Goal: Information Seeking & Learning: Learn about a topic

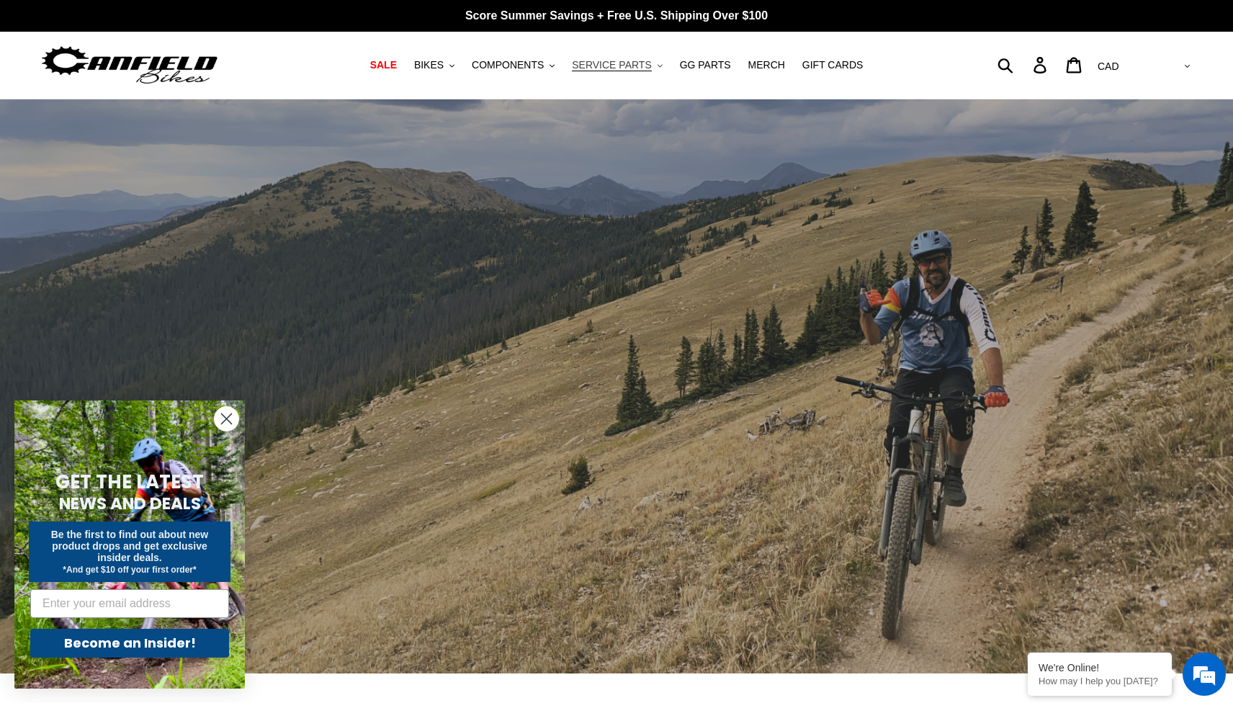
click at [628, 64] on span "SERVICE PARTS" at bounding box center [611, 65] width 79 height 12
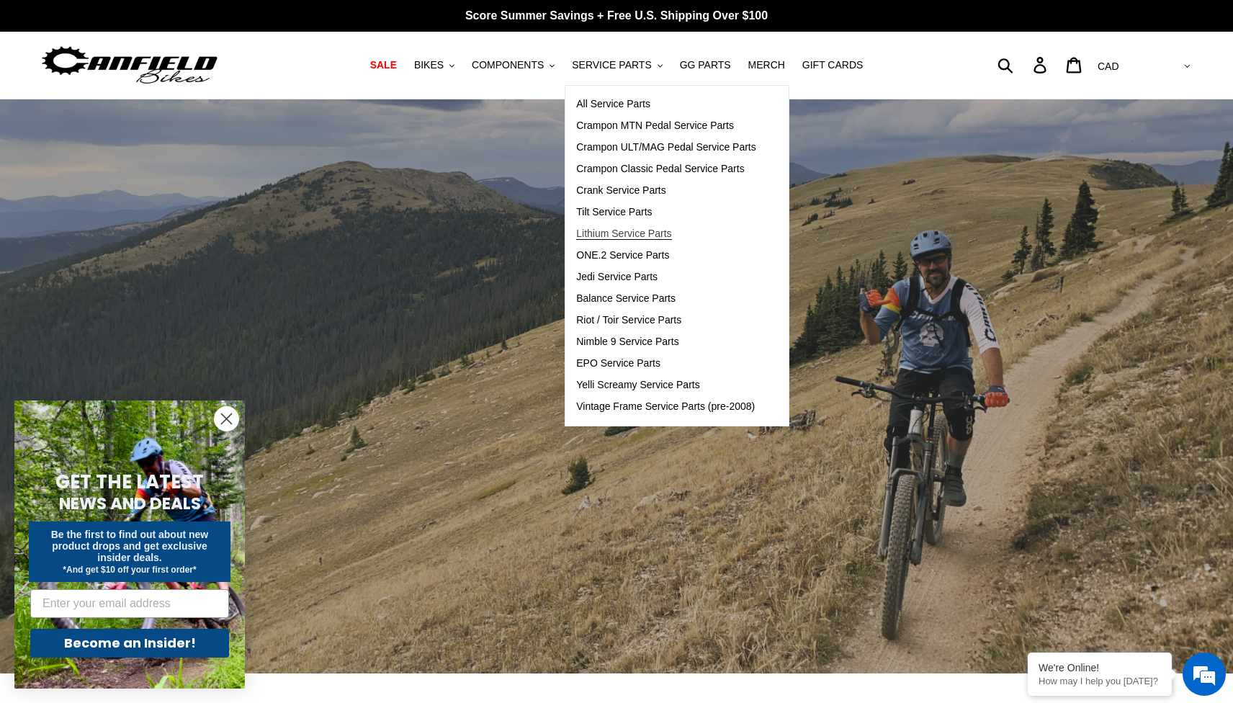
click at [645, 233] on span "Lithium Service Parts" at bounding box center [623, 234] width 95 height 12
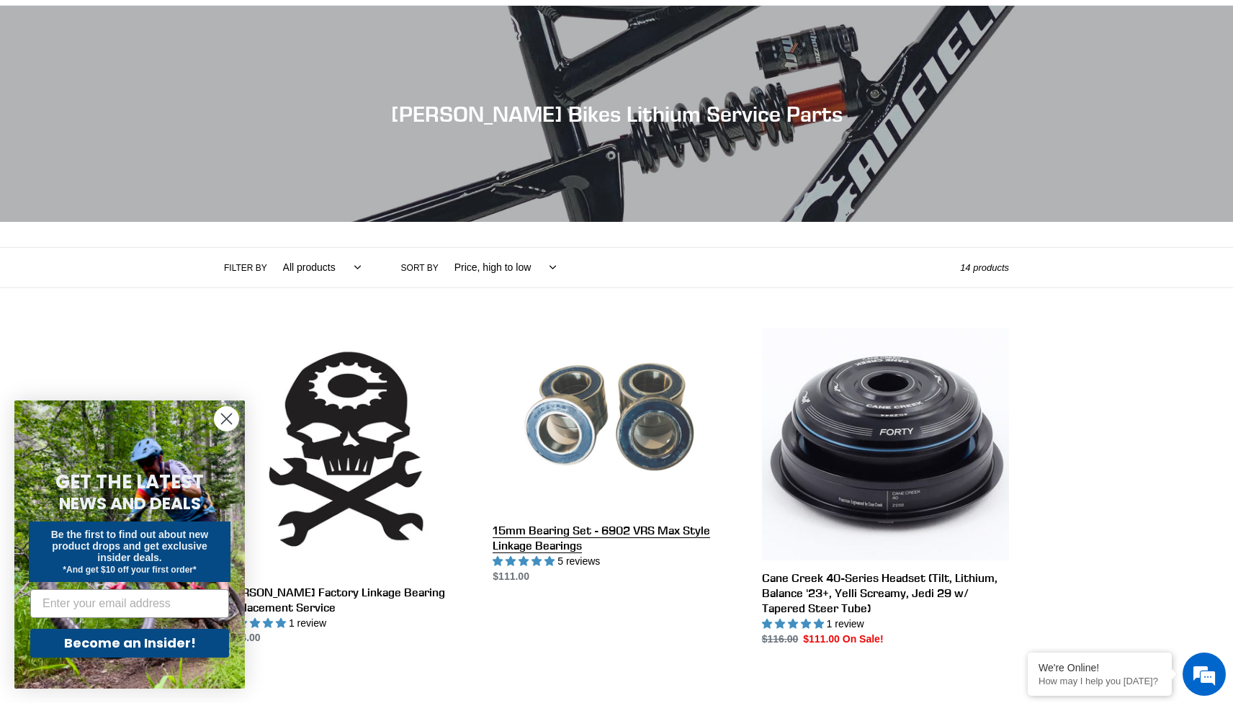
scroll to position [35, 0]
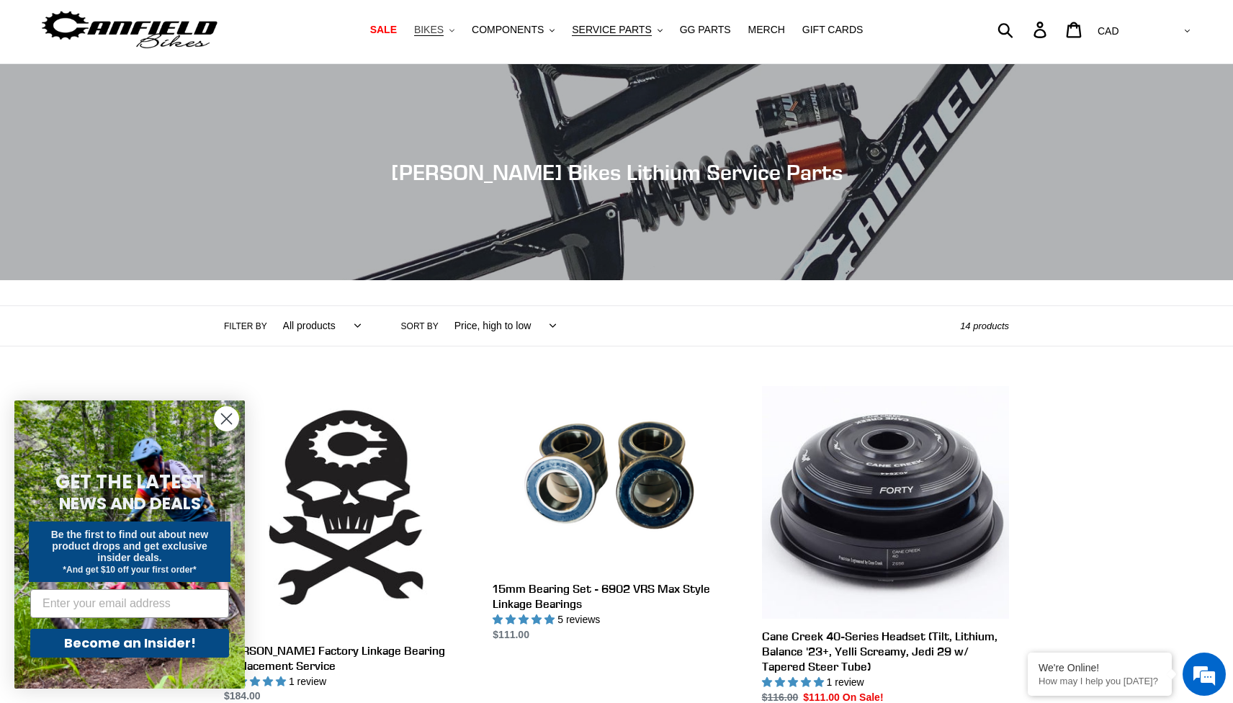
click at [444, 30] on span "BIKES" at bounding box center [429, 30] width 30 height 12
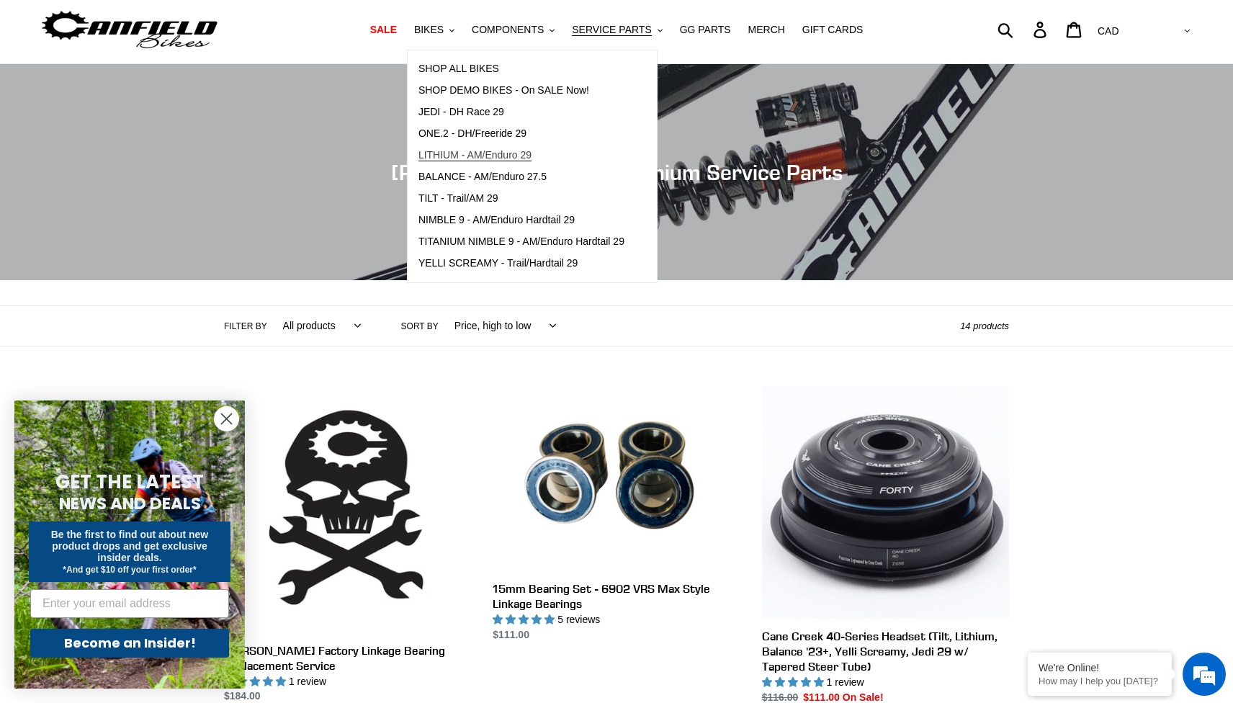
click at [480, 154] on span "LITHIUM - AM/Enduro 29" at bounding box center [474, 155] width 113 height 12
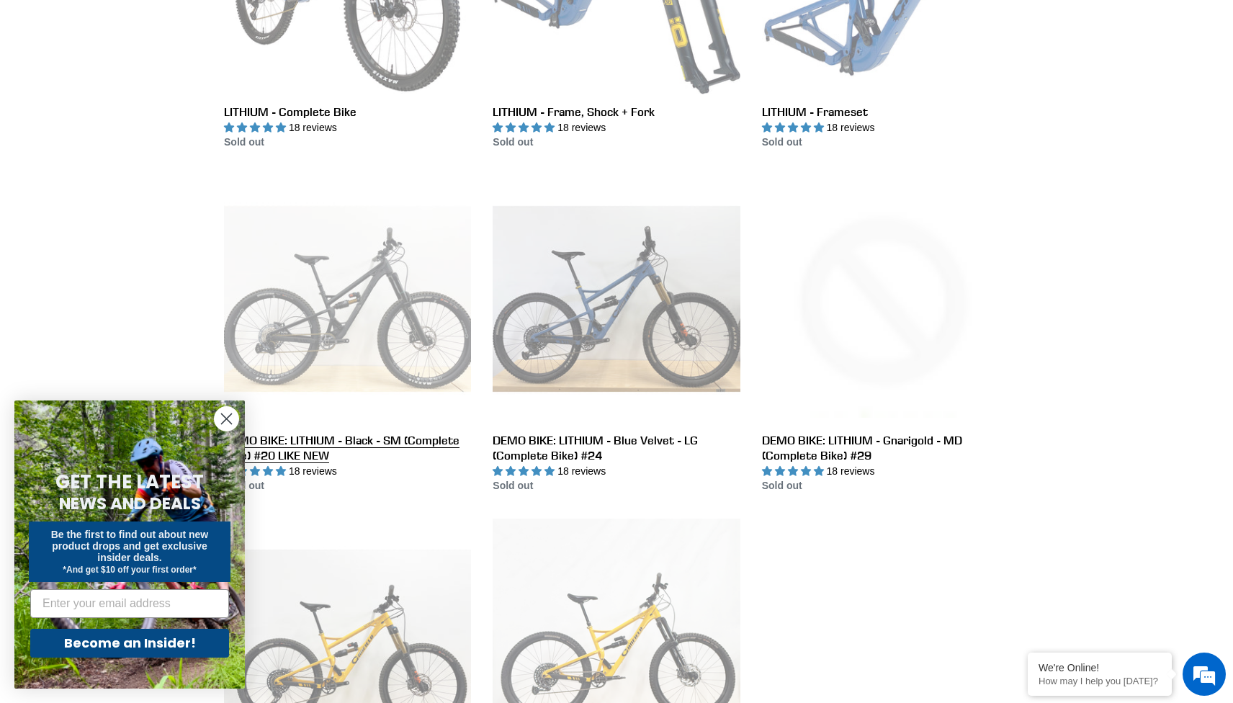
scroll to position [582, 0]
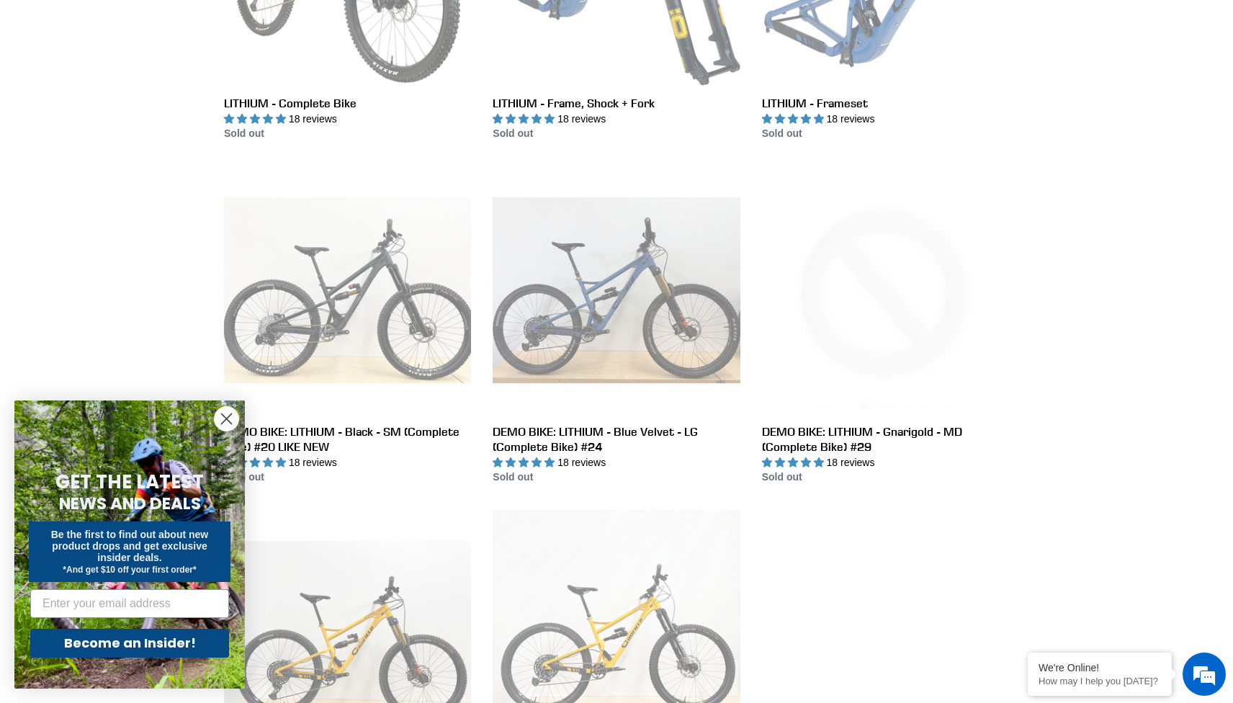
click at [225, 420] on circle "Close dialog" at bounding box center [227, 419] width 24 height 24
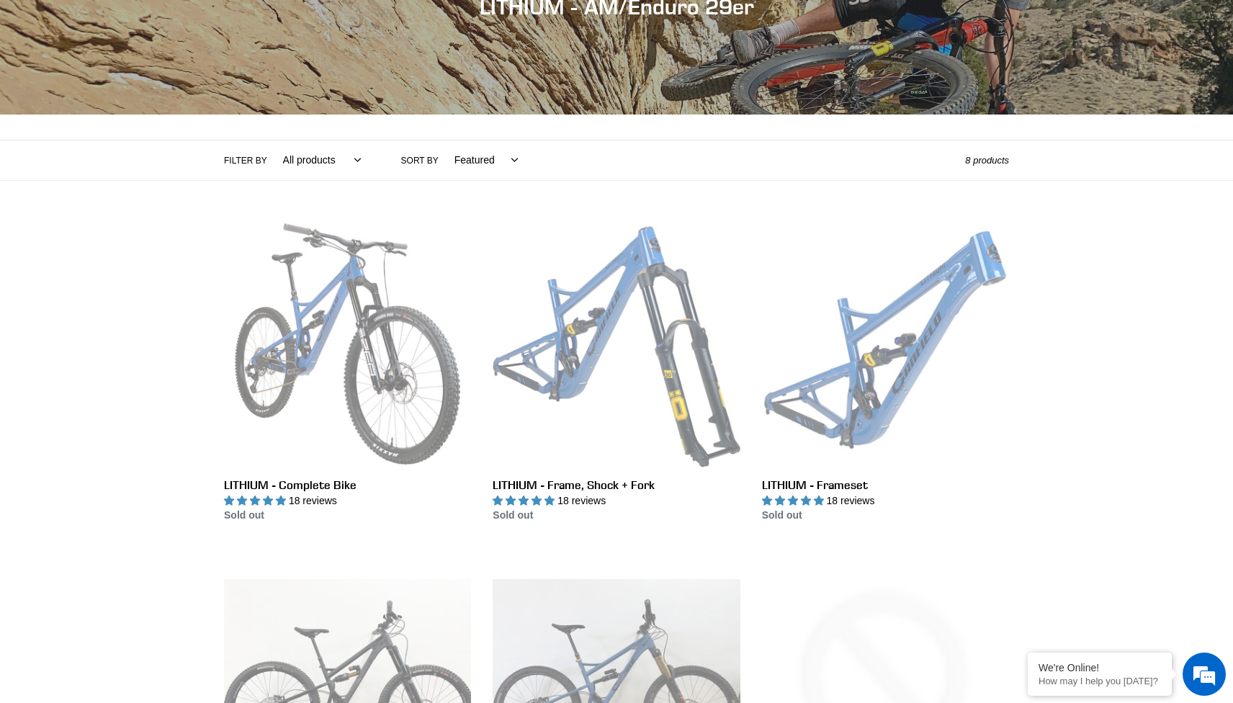
scroll to position [202, 0]
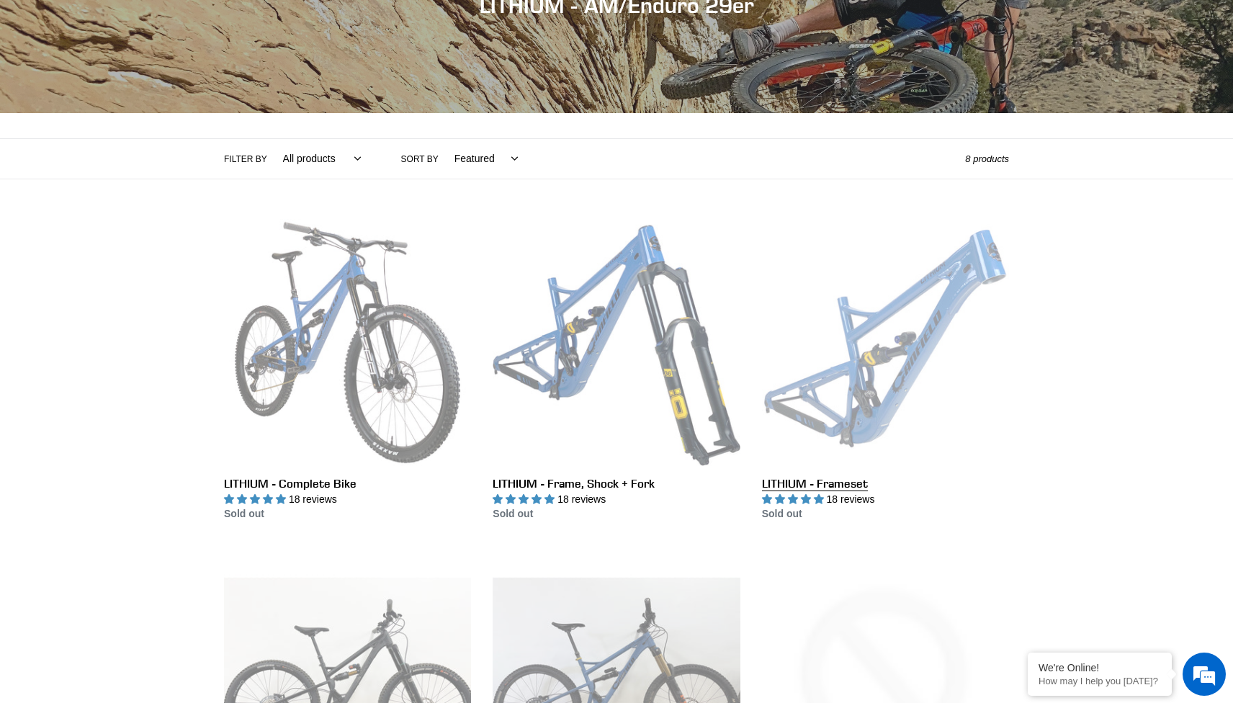
click at [870, 384] on link "LITHIUM - Frameset" at bounding box center [885, 370] width 247 height 303
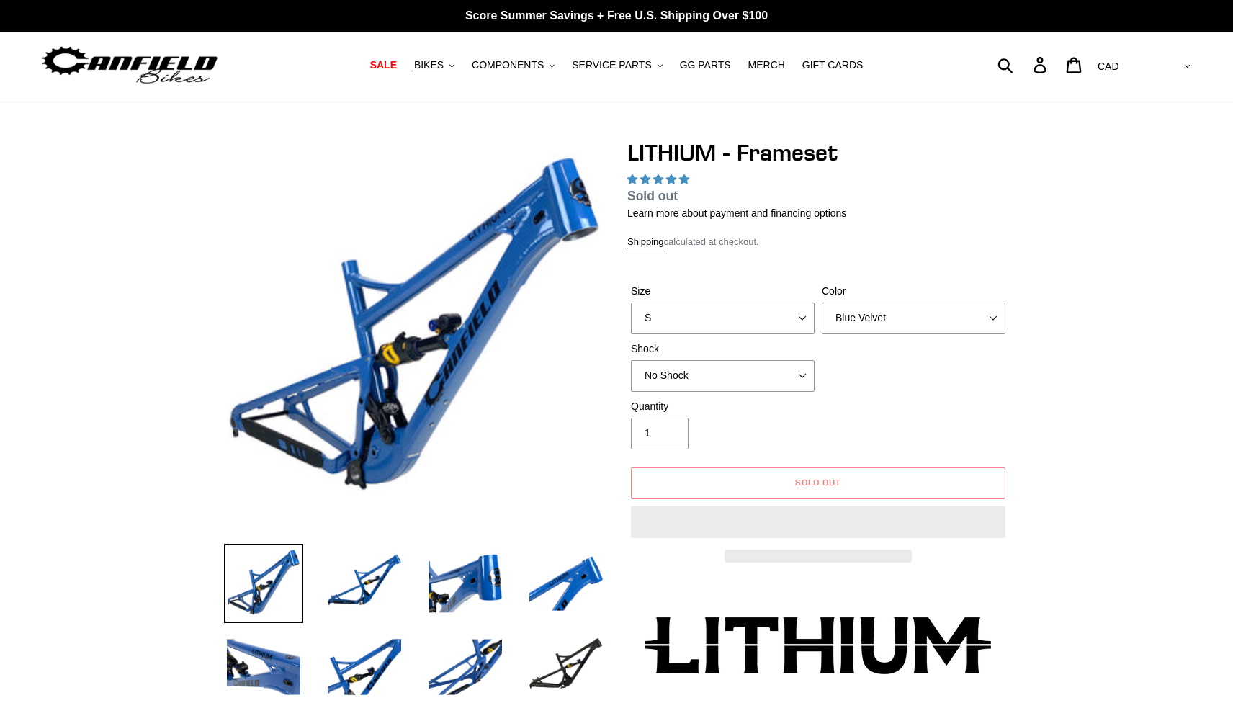
select select "highest-rating"
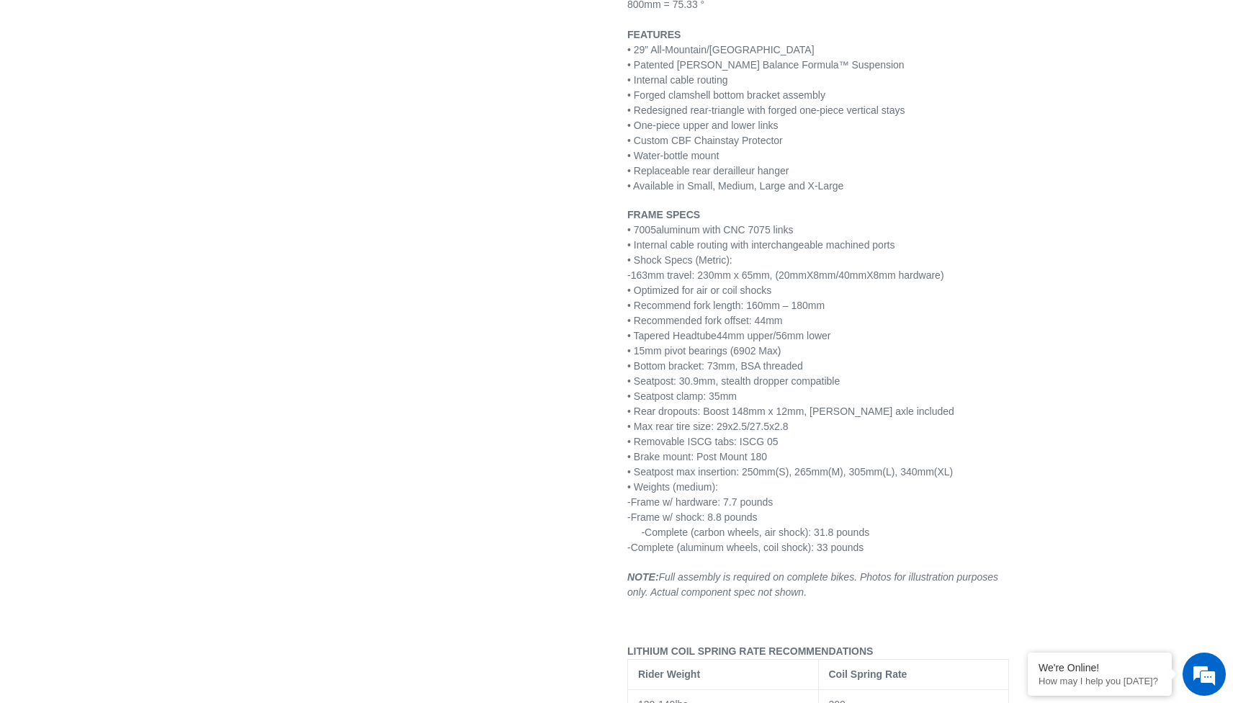
scroll to position [1715, 0]
click at [821, 364] on p "FRAME SPECS • 7005 aluminum with CNC 7075 links • Internal cable routing with i…" at bounding box center [818, 380] width 382 height 348
click at [696, 359] on span "• Bottom bracket: 73mm, BSA threaded" at bounding box center [715, 365] width 176 height 12
drag, startPoint x: 811, startPoint y: 365, endPoint x: 714, endPoint y: 363, distance: 97.9
click at [714, 363] on p "FRAME SPECS • 7005 aluminum with CNC 7075 links • Internal cable routing with i…" at bounding box center [818, 380] width 382 height 348
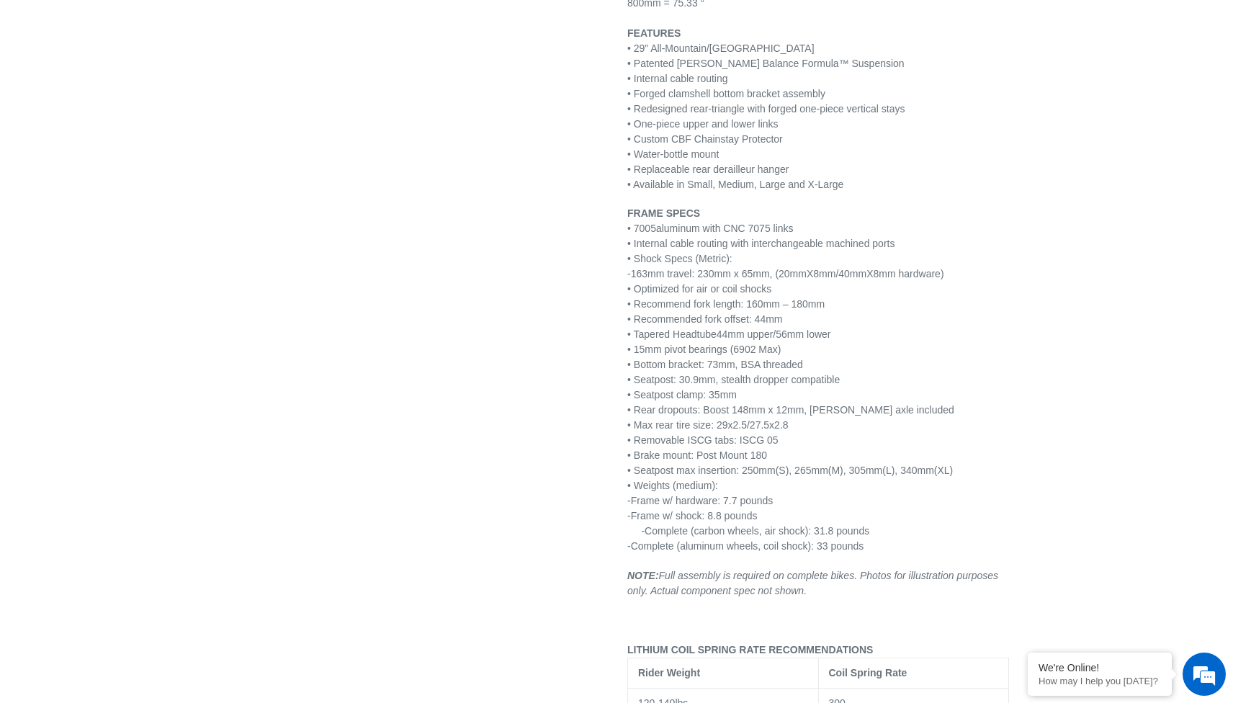
click at [662, 360] on span "• Bottom bracket: 73mm, BSA threaded" at bounding box center [715, 365] width 176 height 12
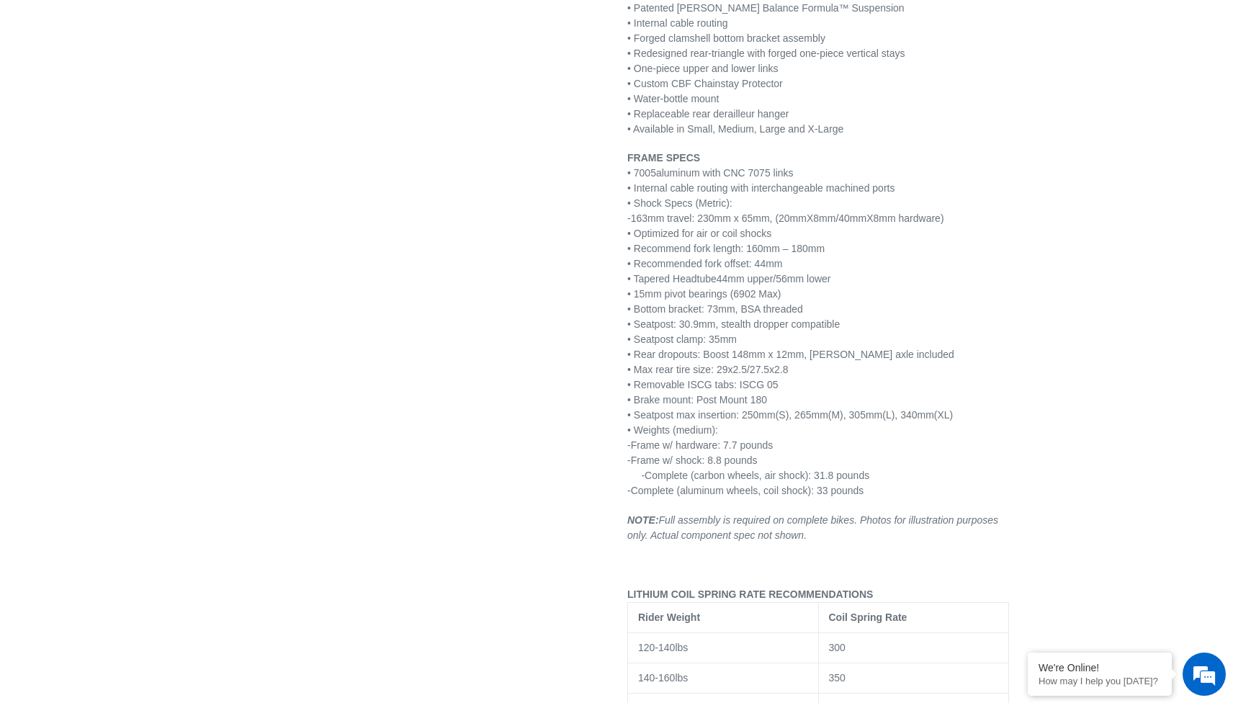
scroll to position [1798, 0]
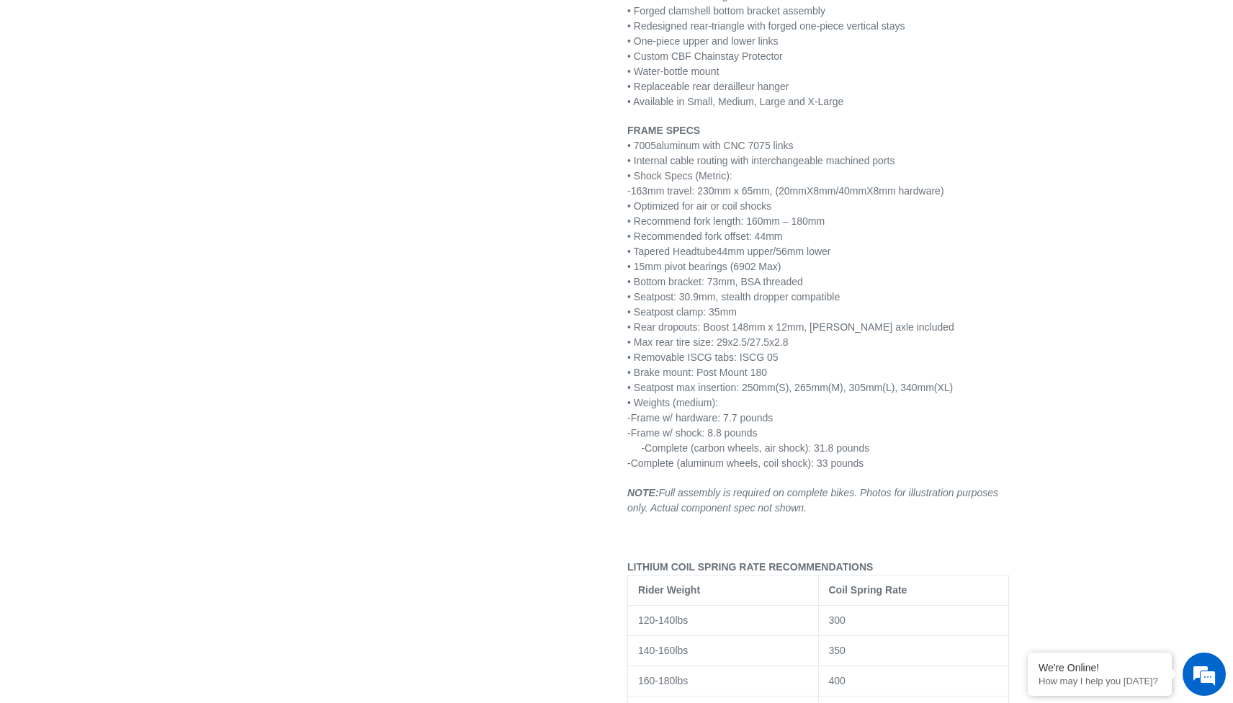
click at [728, 284] on span "• Bottom bracket: 73mm, BSA threaded" at bounding box center [715, 282] width 176 height 12
